Goal: Information Seeking & Learning: Understand process/instructions

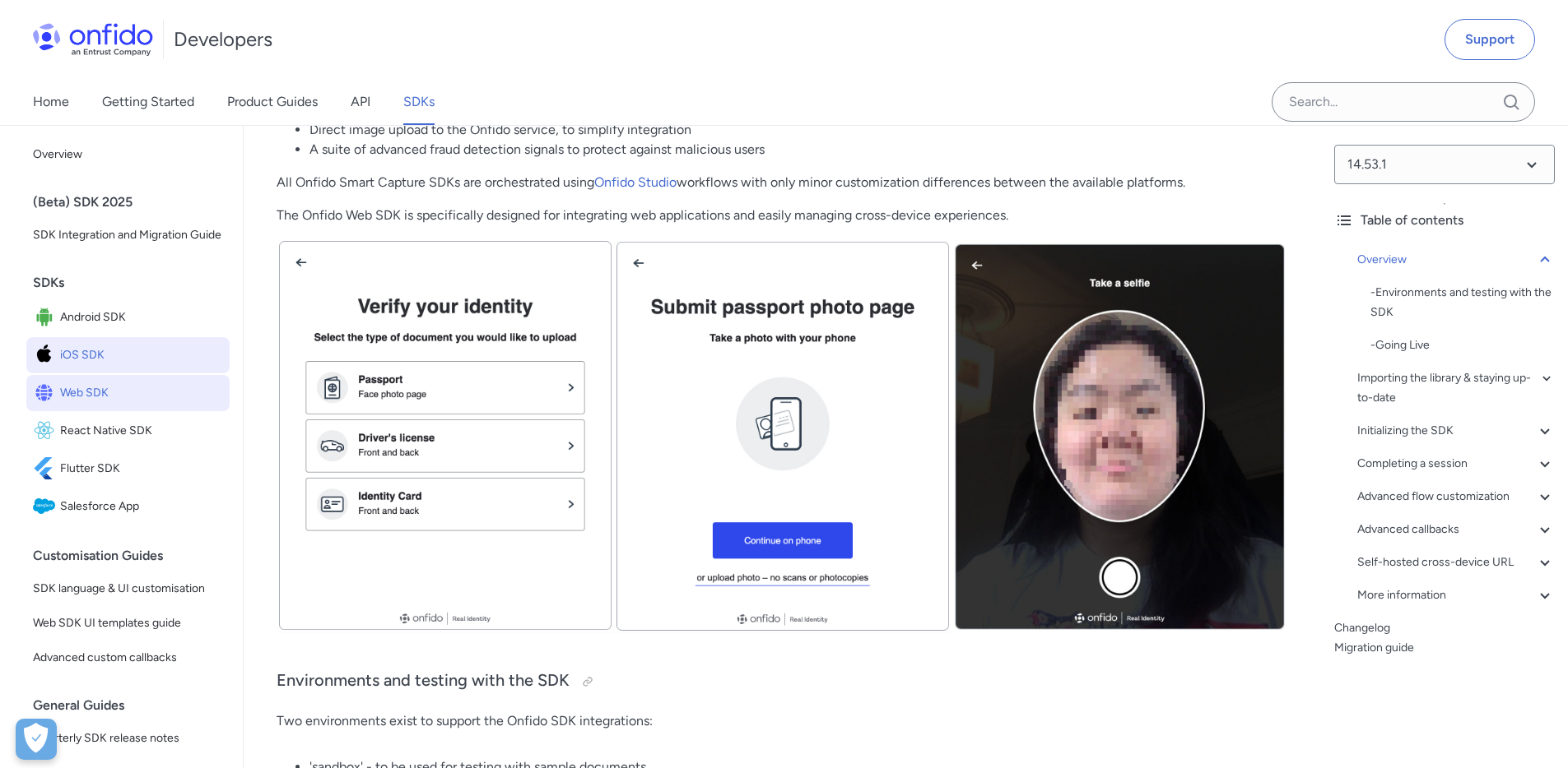
click at [91, 367] on span "iOS SDK" at bounding box center [141, 355] width 163 height 23
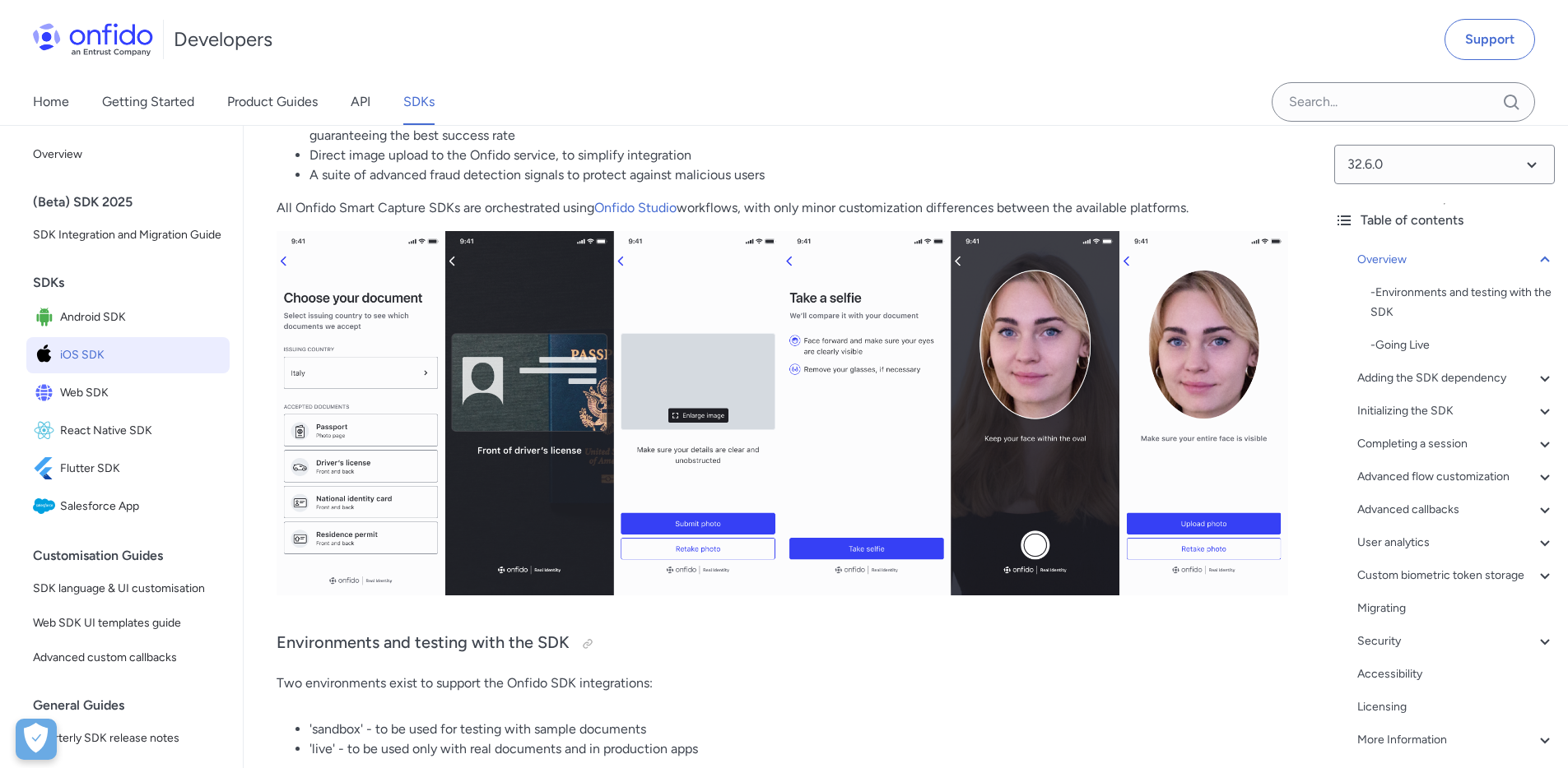
scroll to position [352, 0]
drag, startPoint x: 470, startPoint y: 640, endPoint x: 565, endPoint y: 641, distance: 95.0
click at [565, 641] on h3 "Environments and testing with the SDK" at bounding box center [782, 643] width 1011 height 26
click at [732, 641] on h3 "Environments and testing with the SDK" at bounding box center [782, 643] width 1011 height 26
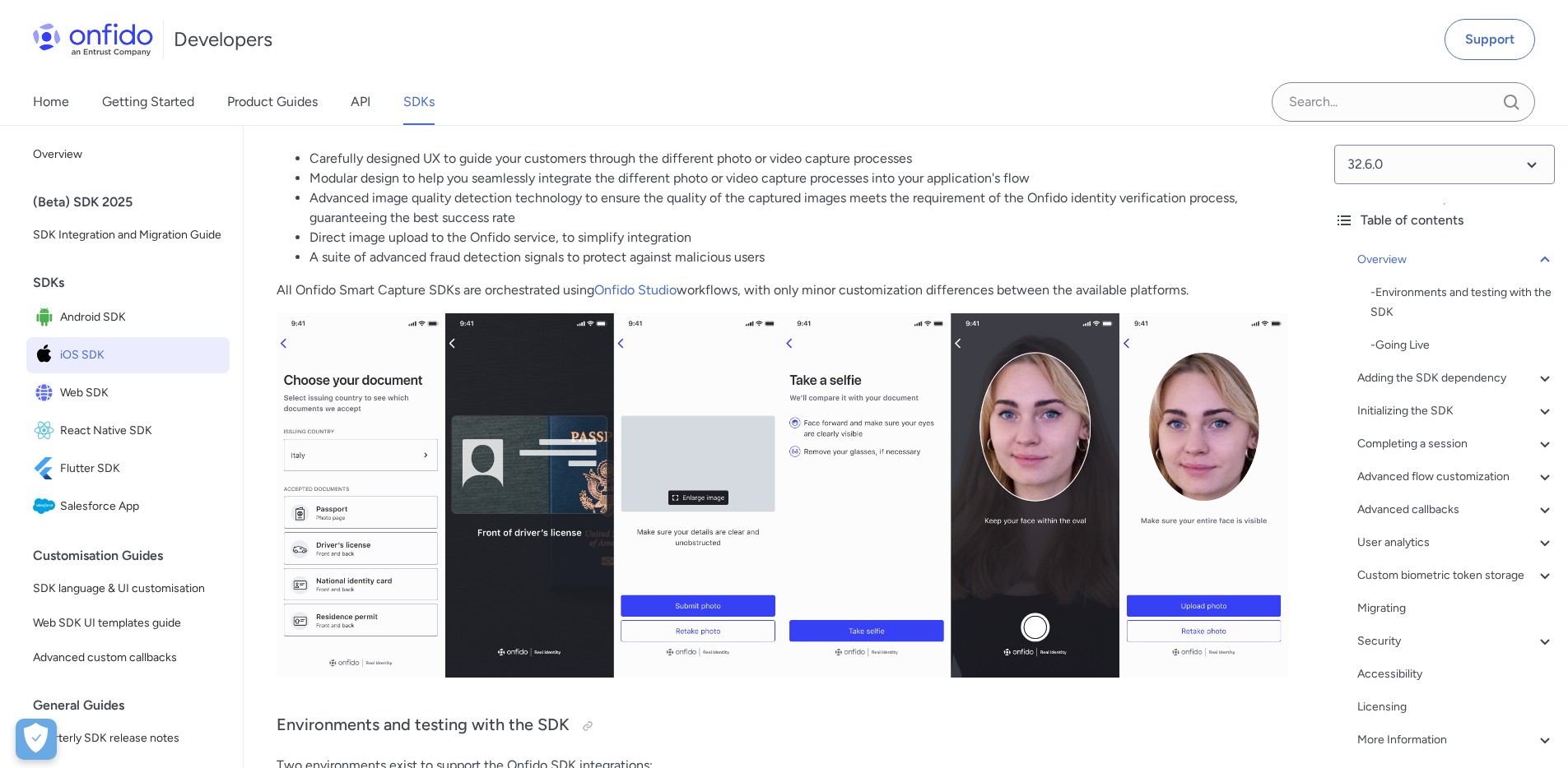
scroll to position [0, 0]
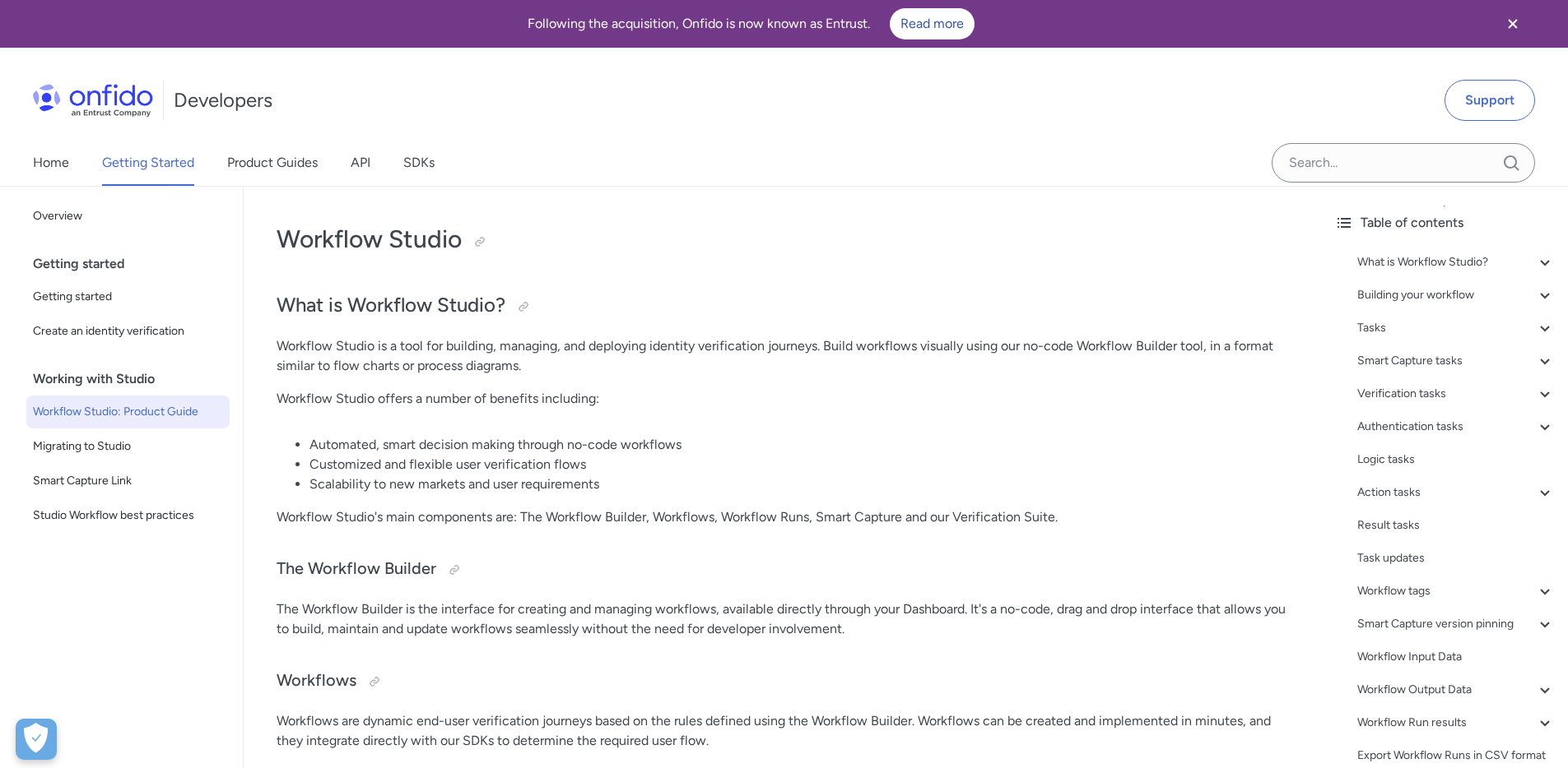
click at [28, 164] on div "Home Getting Started Product Guides API SDKs" at bounding box center [250, 162] width 500 height 46
click at [41, 160] on link "Home" at bounding box center [51, 162] width 36 height 46
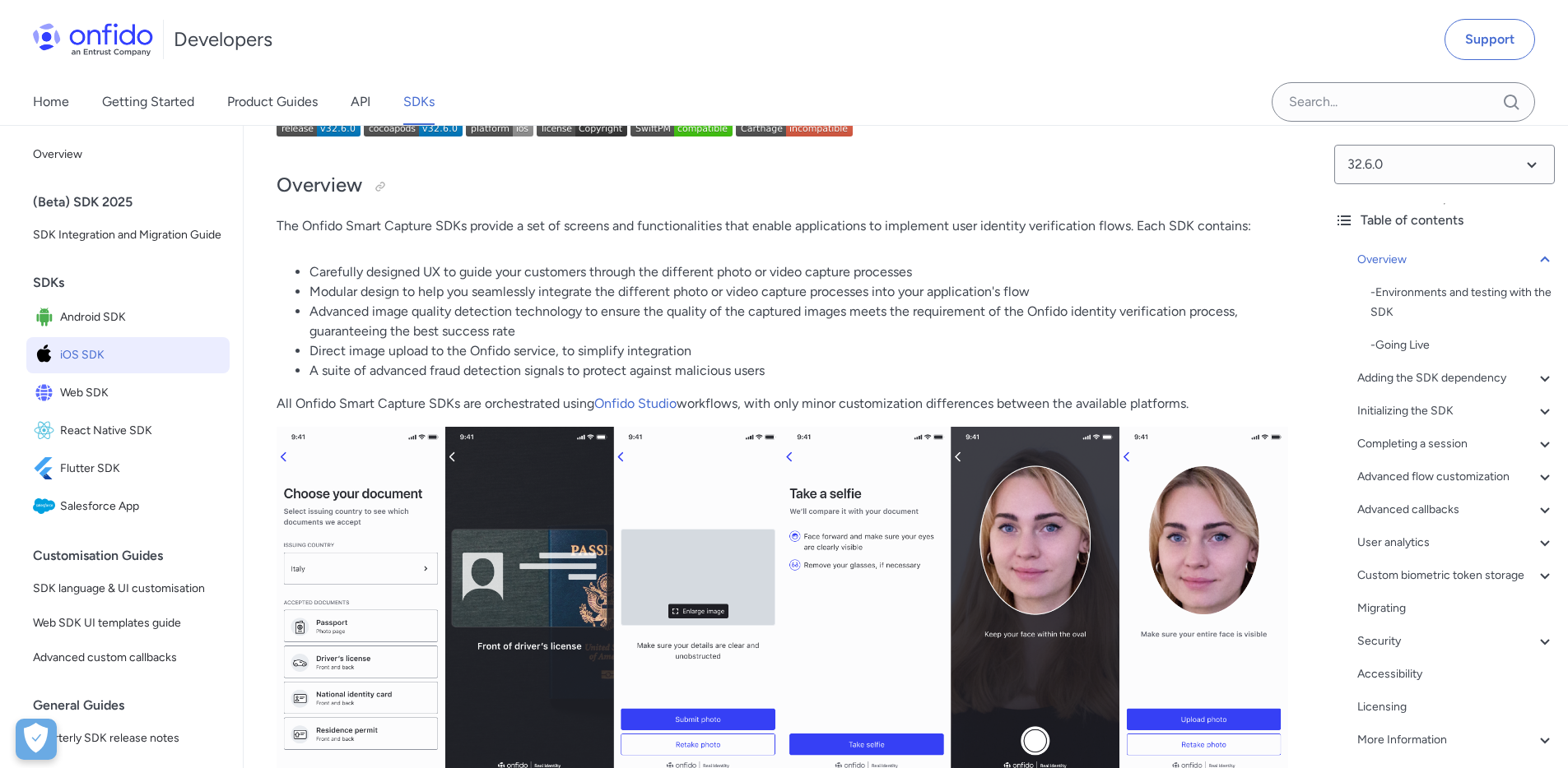
scroll to position [154, 0]
click at [125, 599] on span "SDK language & UI customisation" at bounding box center [128, 589] width 190 height 20
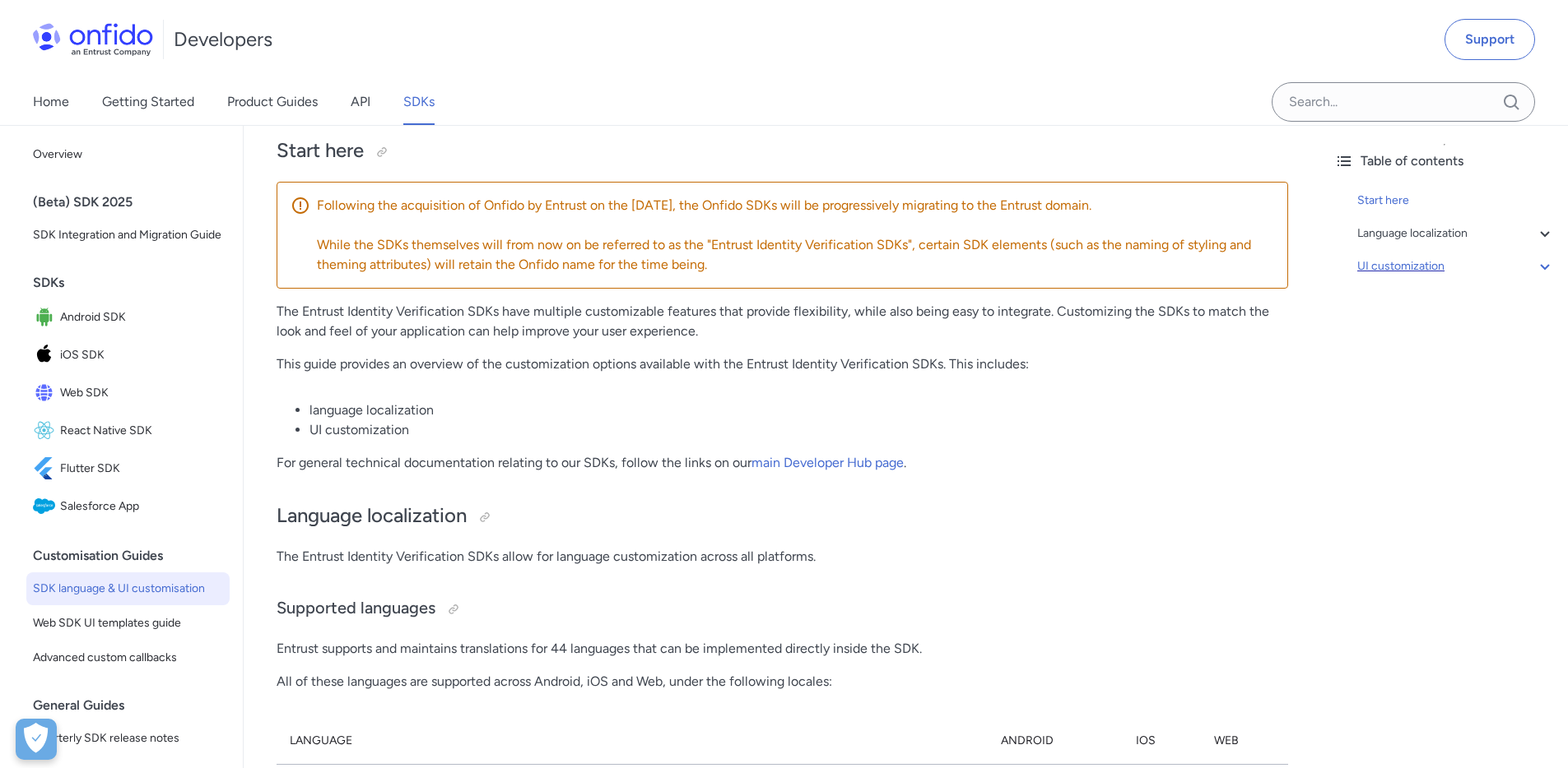
click at [1417, 267] on div "UI customization" at bounding box center [1455, 266] width 197 height 20
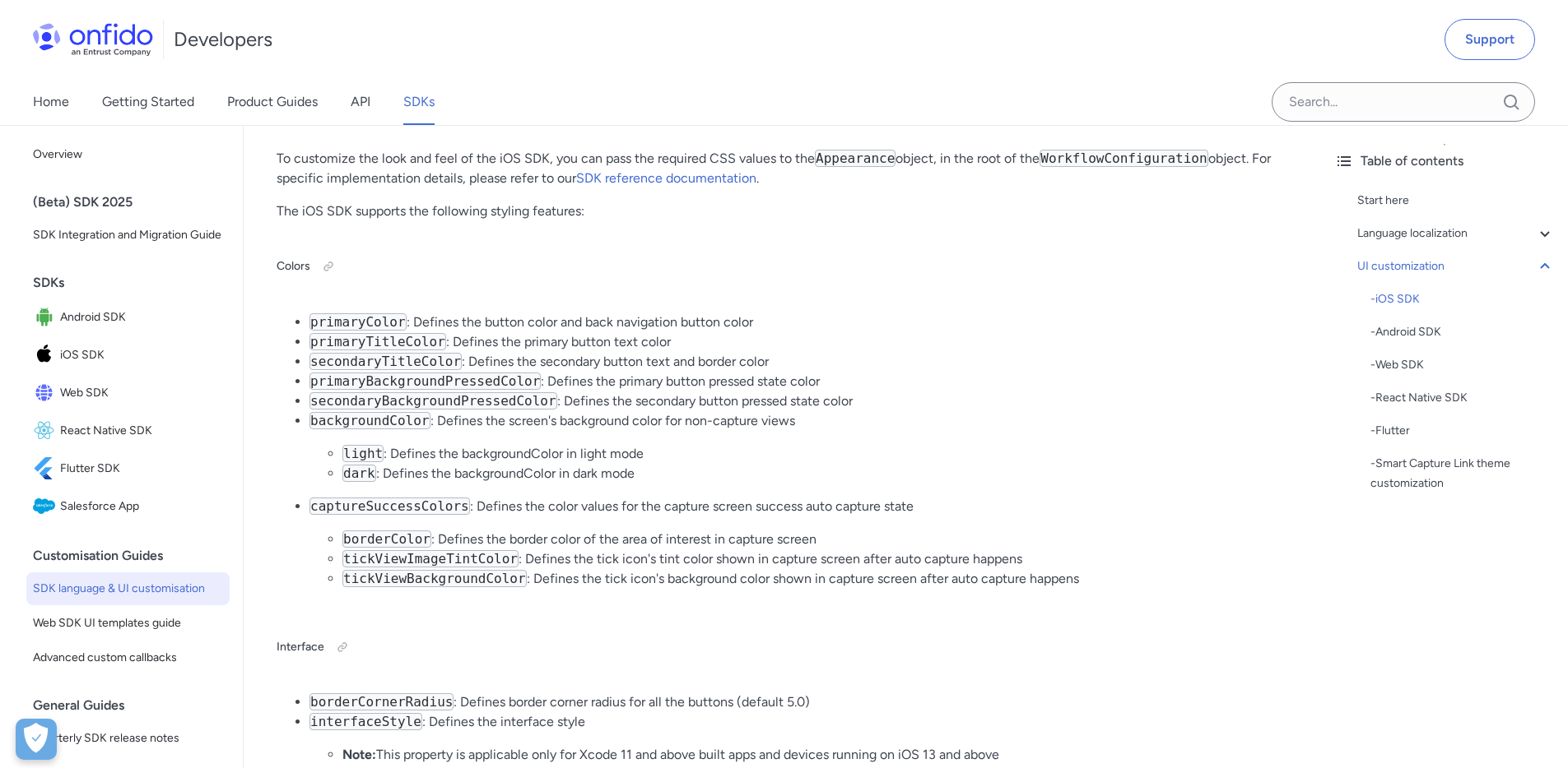
scroll to position [3806, 0]
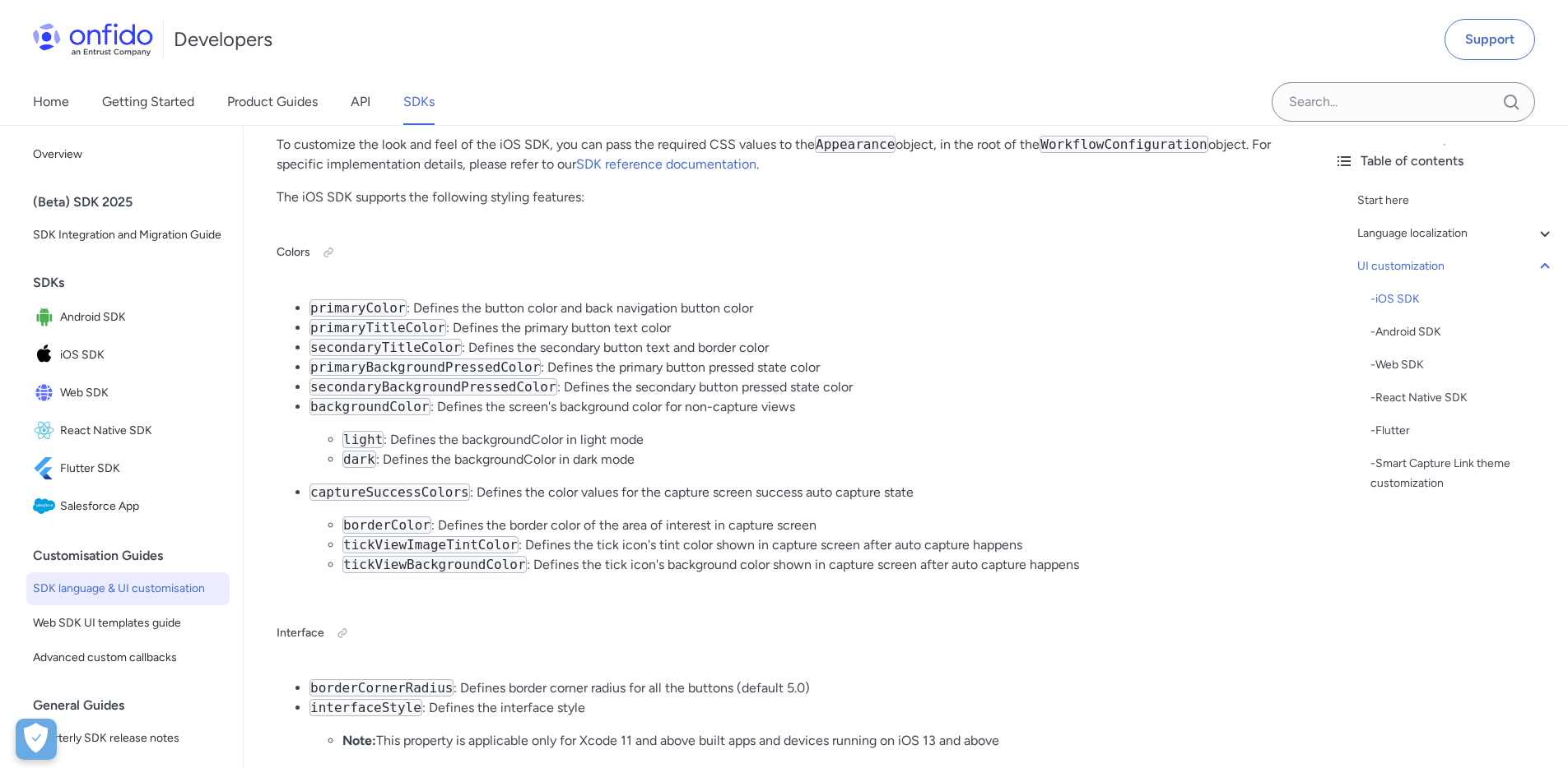
drag, startPoint x: 330, startPoint y: 308, endPoint x: 351, endPoint y: 319, distance: 23.7
click at [351, 318] on ul "primaryColor : Defines the button color and back navigation button color primar…" at bounding box center [782, 443] width 1011 height 290
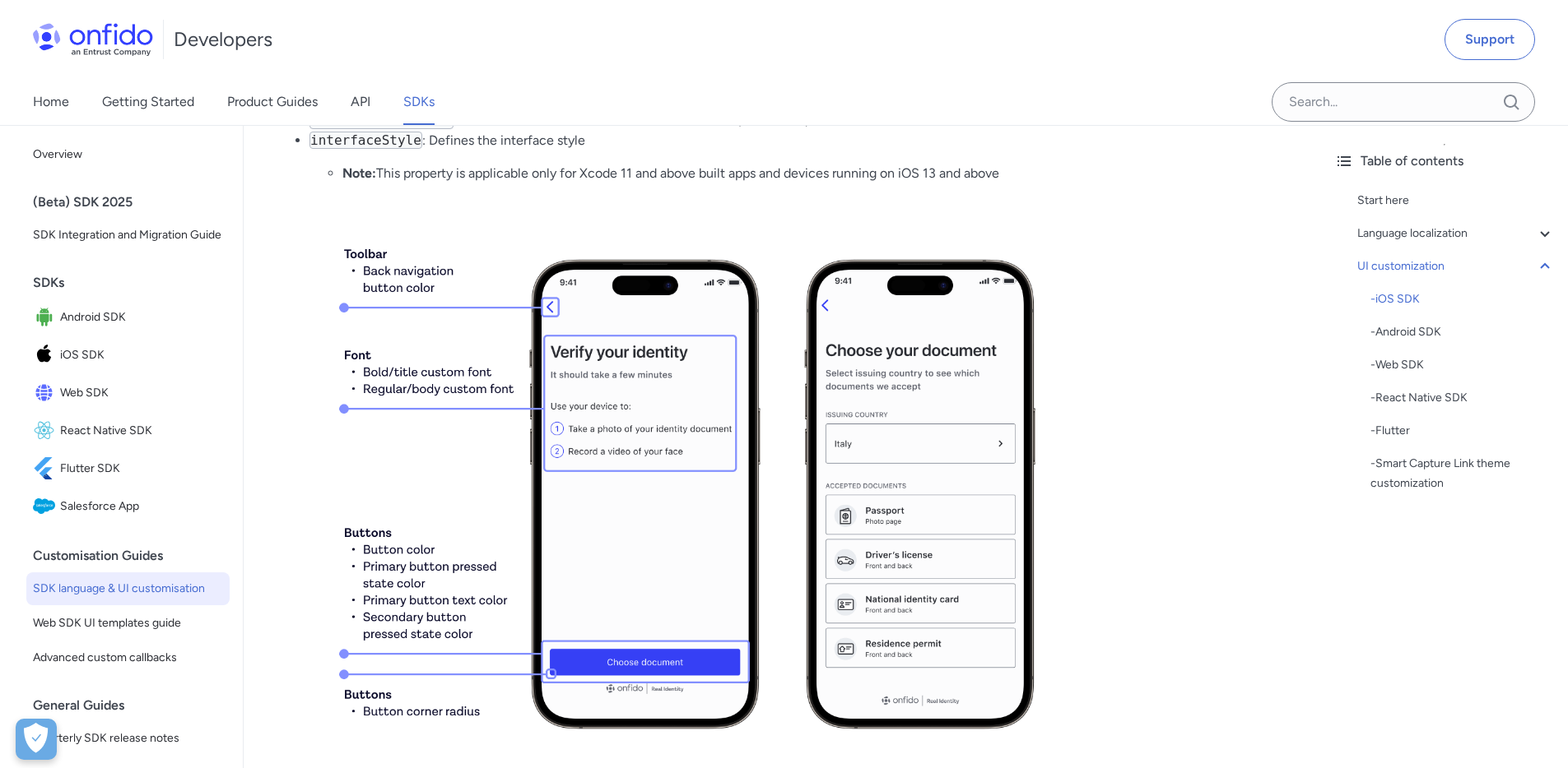
scroll to position [4310, 0]
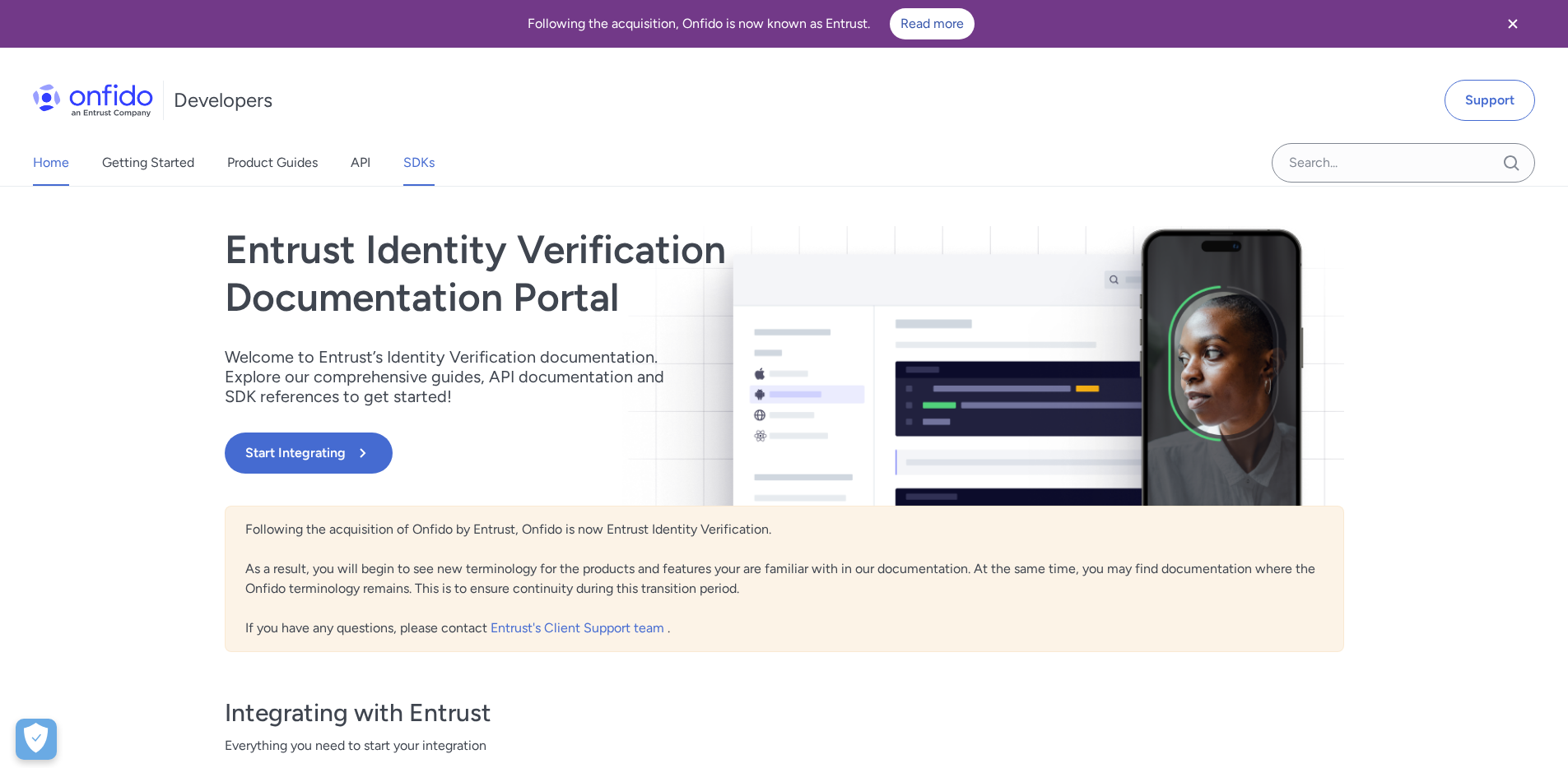
click at [415, 158] on link "SDKs" at bounding box center [419, 162] width 31 height 46
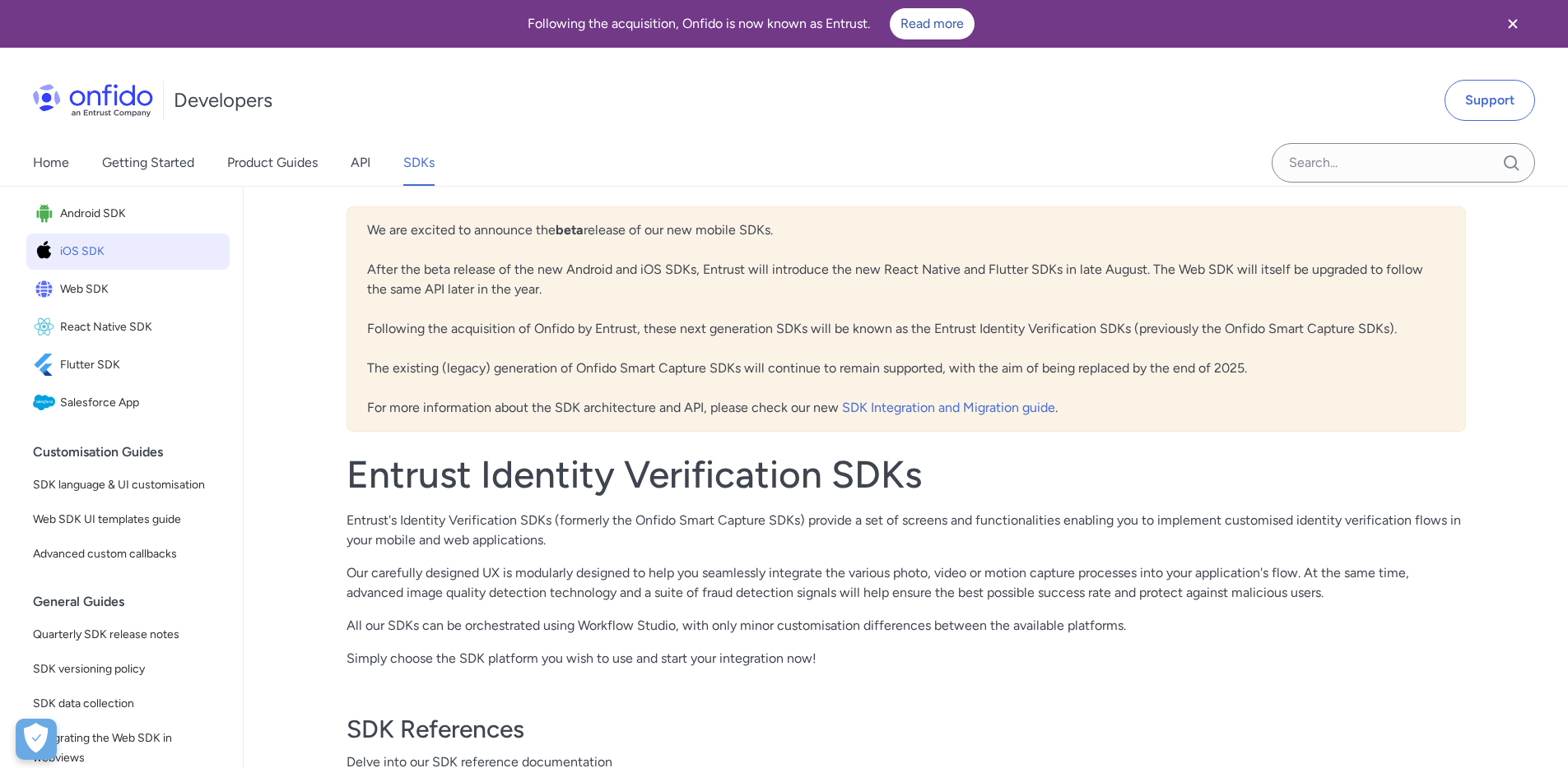
scroll to position [168, 0]
click at [108, 492] on span "SDK language & UI customisation" at bounding box center [128, 482] width 190 height 20
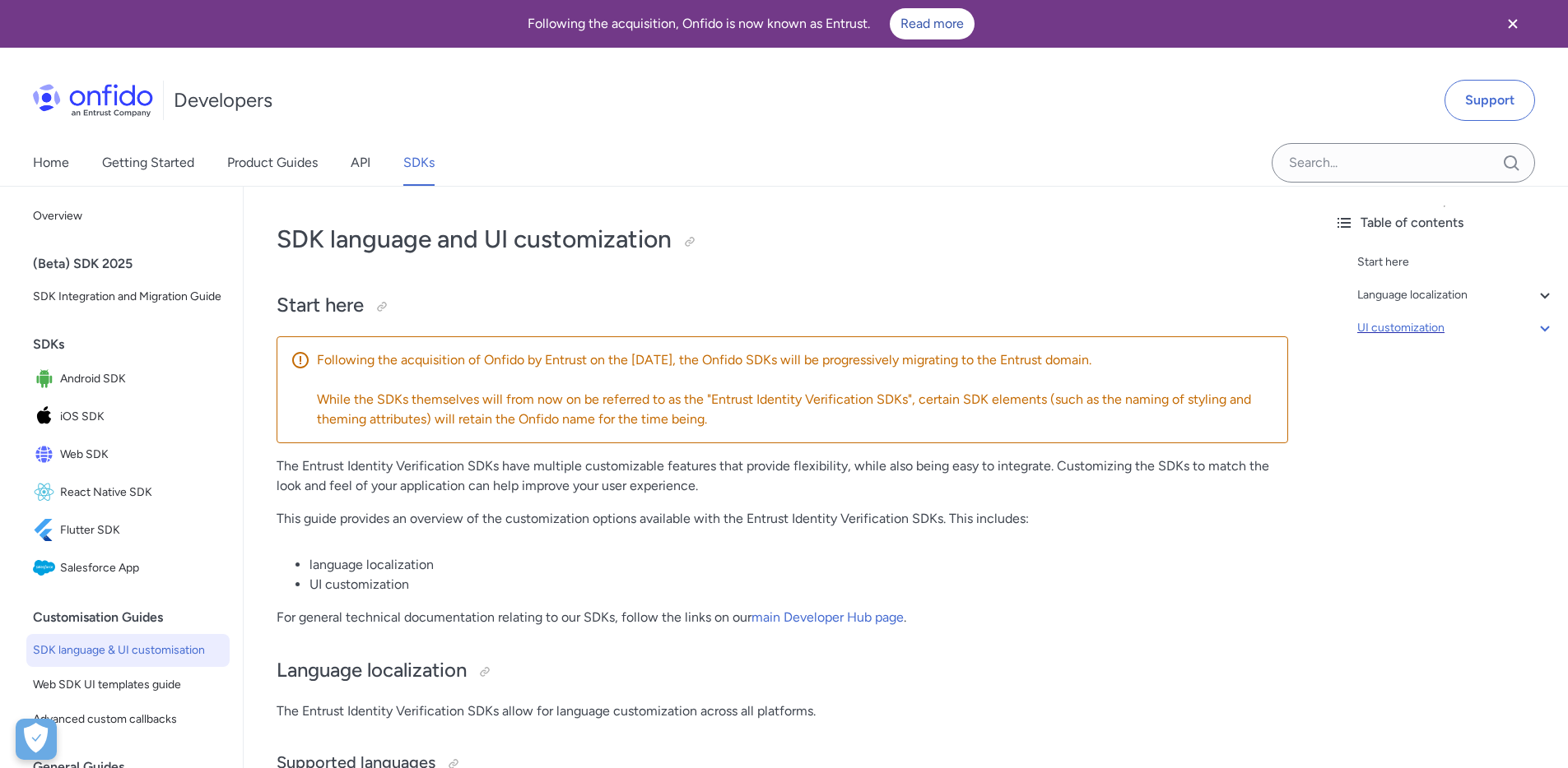
click at [1406, 324] on div "UI customization" at bounding box center [1455, 328] width 197 height 20
